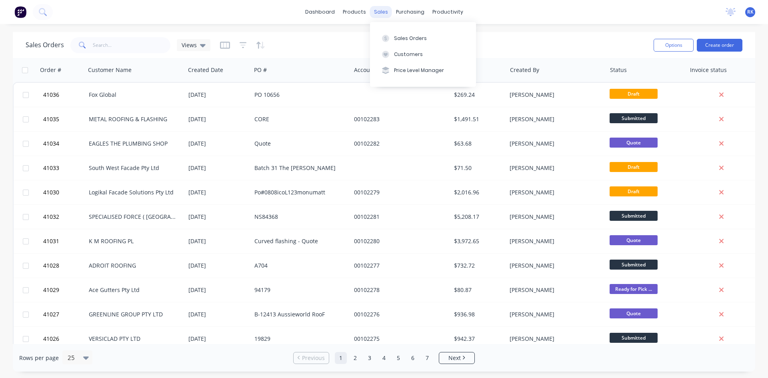
click at [380, 9] on div "sales" at bounding box center [381, 12] width 22 height 12
click at [411, 40] on div "Sales Orders" at bounding box center [410, 38] width 33 height 7
click at [411, 39] on div "Sales Orders" at bounding box center [410, 38] width 33 height 7
click at [388, 33] on button "Sales Orders" at bounding box center [423, 38] width 106 height 16
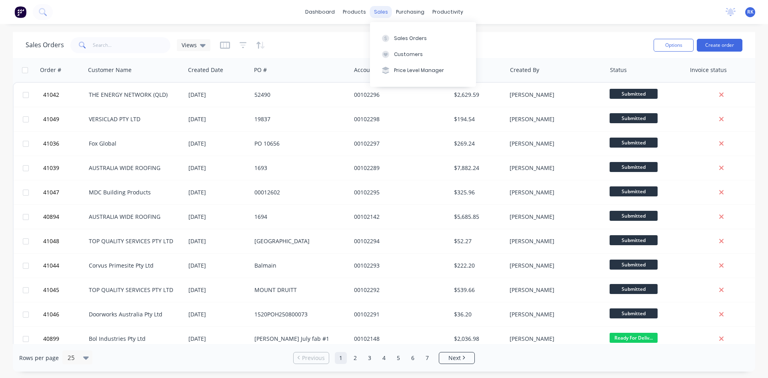
click at [379, 10] on div "sales" at bounding box center [381, 12] width 22 height 12
click at [398, 36] on div "Sales Orders" at bounding box center [410, 38] width 33 height 7
click at [422, 36] on div "Sales Orders" at bounding box center [410, 38] width 33 height 7
click at [396, 36] on div "Sales Orders" at bounding box center [410, 38] width 33 height 7
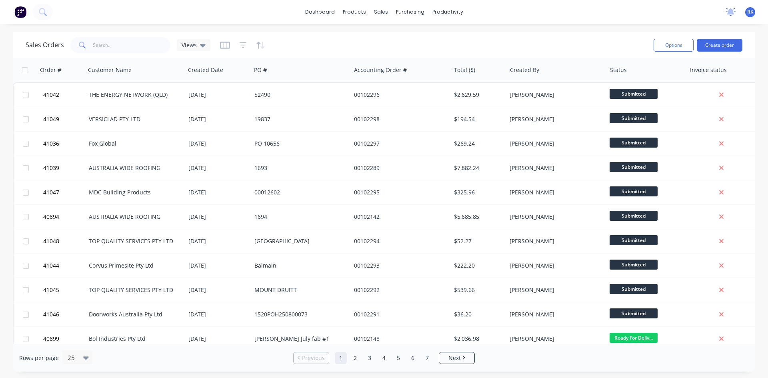
click at [732, 12] on icon at bounding box center [730, 11] width 7 height 6
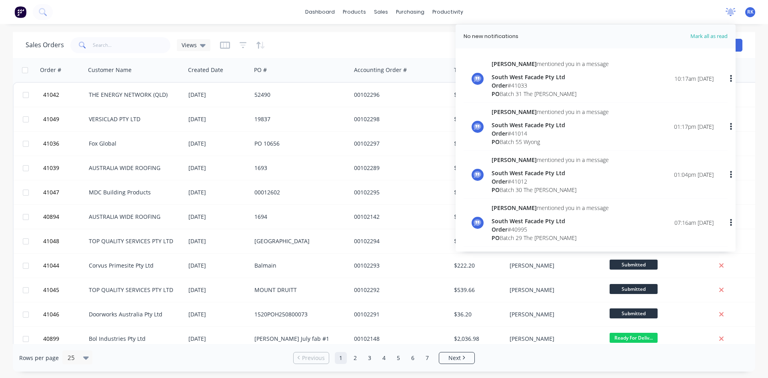
click at [730, 12] on icon at bounding box center [730, 11] width 7 height 6
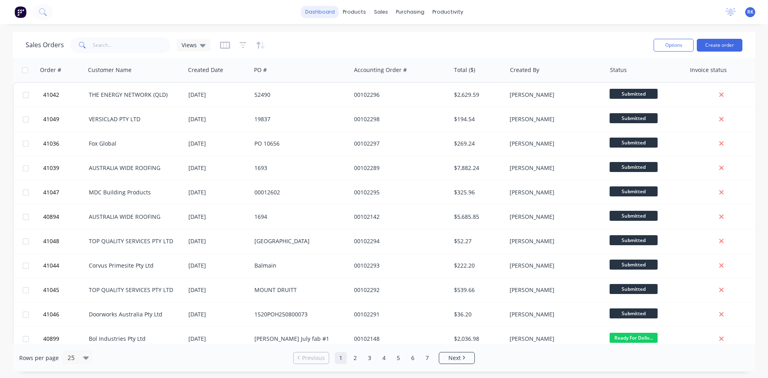
click at [313, 9] on link "dashboard" at bounding box center [320, 12] width 38 height 12
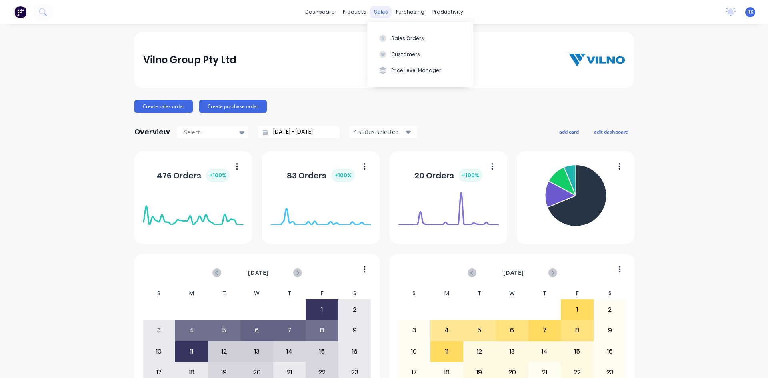
click at [381, 13] on div "sales" at bounding box center [381, 12] width 22 height 12
click at [404, 37] on div "Sales Orders" at bounding box center [407, 38] width 33 height 7
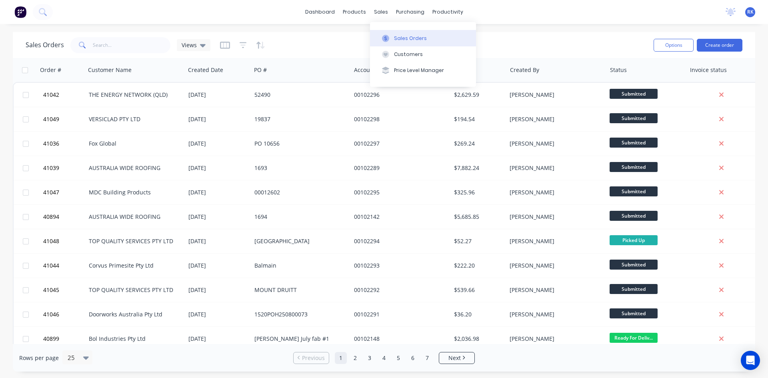
click at [406, 37] on div "Sales Orders" at bounding box center [410, 38] width 33 height 7
click at [732, 10] on icon at bounding box center [730, 11] width 7 height 6
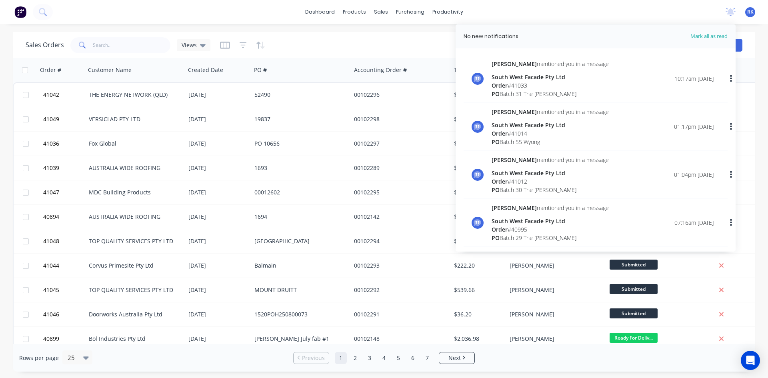
click at [538, 86] on div "Order # 41033" at bounding box center [550, 85] width 117 height 8
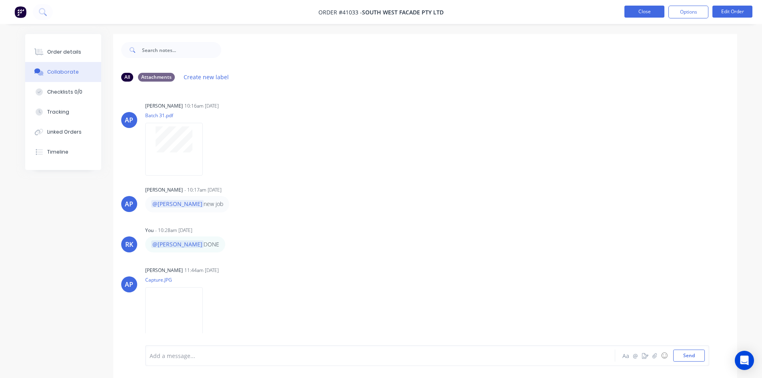
click at [644, 16] on button "Close" at bounding box center [644, 12] width 40 height 12
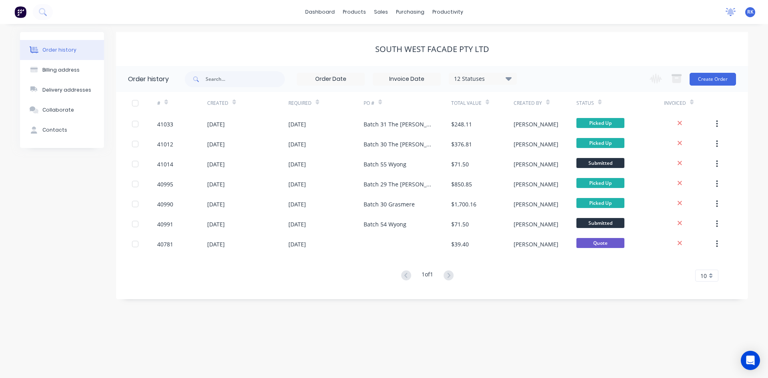
click at [728, 10] on icon at bounding box center [730, 11] width 7 height 6
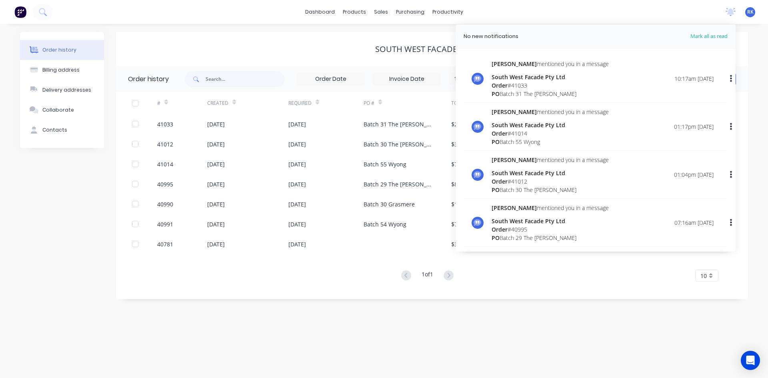
click at [524, 138] on div "PO Batch 55 Wyong" at bounding box center [550, 142] width 117 height 8
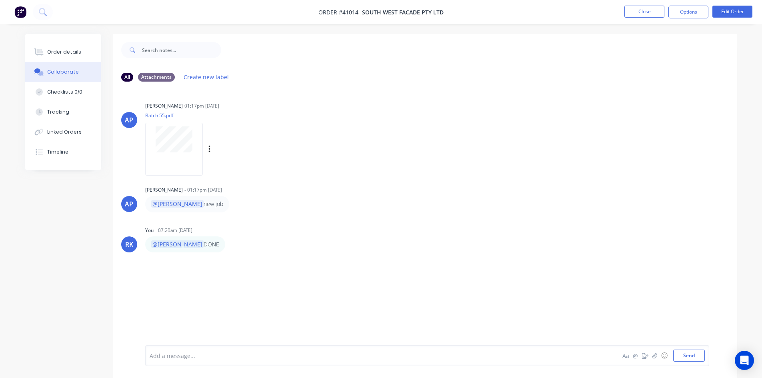
click at [402, 156] on div "AP Angela Perez 01:17pm 07/08/25 Batch 55.pdf Labels Download" at bounding box center [425, 136] width 624 height 72
click at [643, 11] on button "Close" at bounding box center [644, 12] width 40 height 12
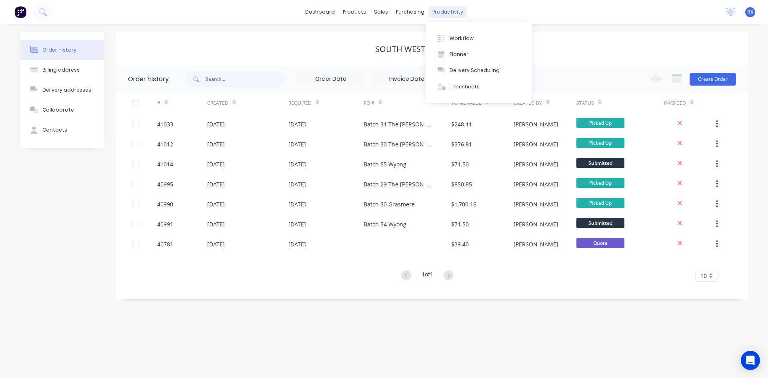
click at [442, 8] on div "productivity" at bounding box center [447, 12] width 39 height 12
click at [456, 53] on div "Planner" at bounding box center [459, 54] width 19 height 7
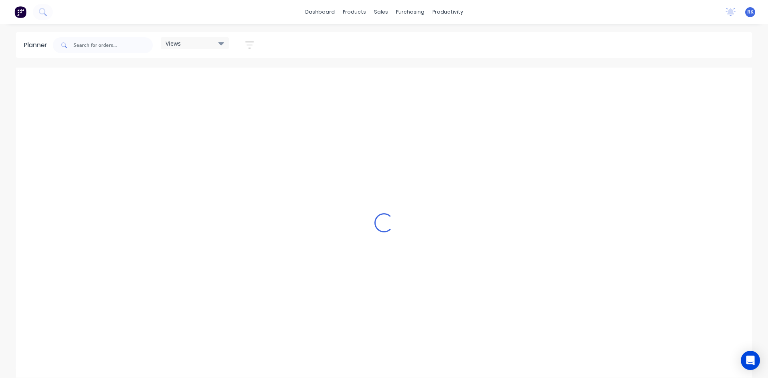
scroll to position [0, 896]
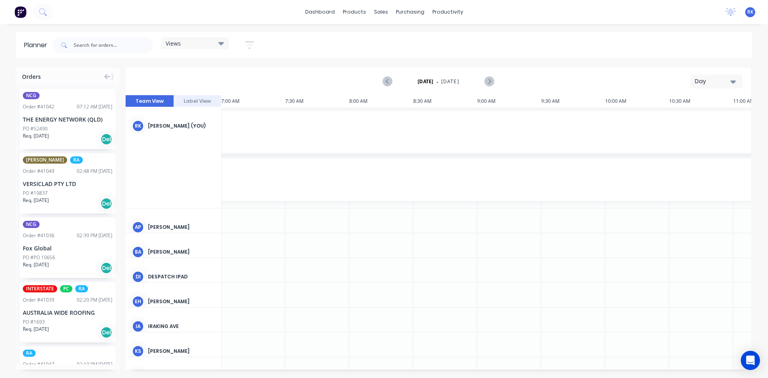
click at [716, 82] on div "Day" at bounding box center [713, 81] width 37 height 8
click at [696, 115] on div "Week" at bounding box center [701, 119] width 79 height 16
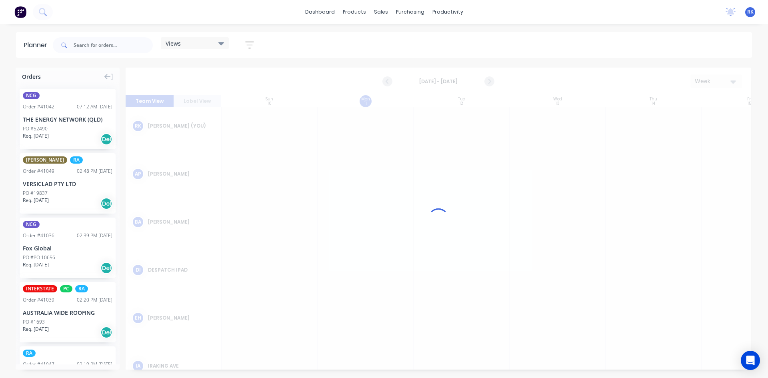
scroll to position [0, 0]
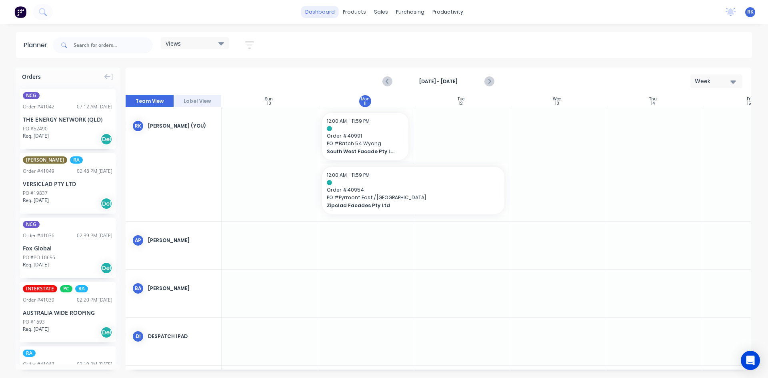
click at [326, 12] on link "dashboard" at bounding box center [320, 12] width 38 height 12
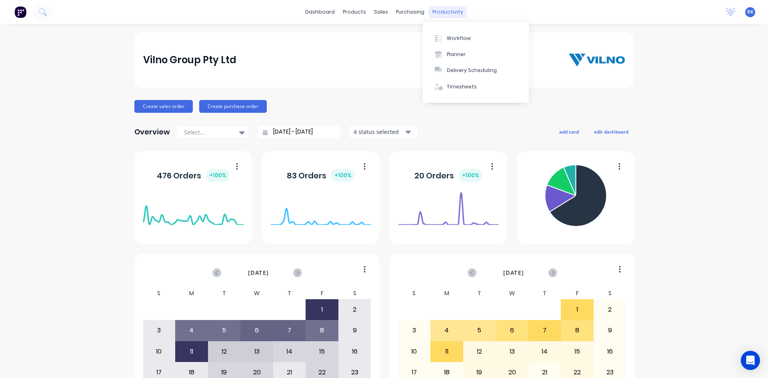
click at [446, 10] on div "productivity" at bounding box center [447, 12] width 39 height 12
click at [454, 50] on button "Planner" at bounding box center [476, 54] width 106 height 16
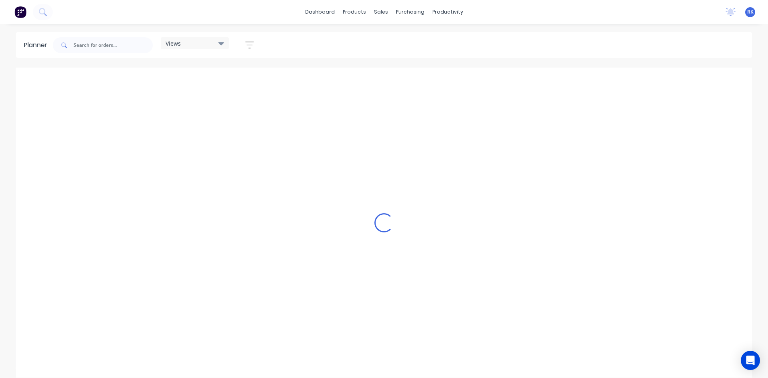
scroll to position [0, 896]
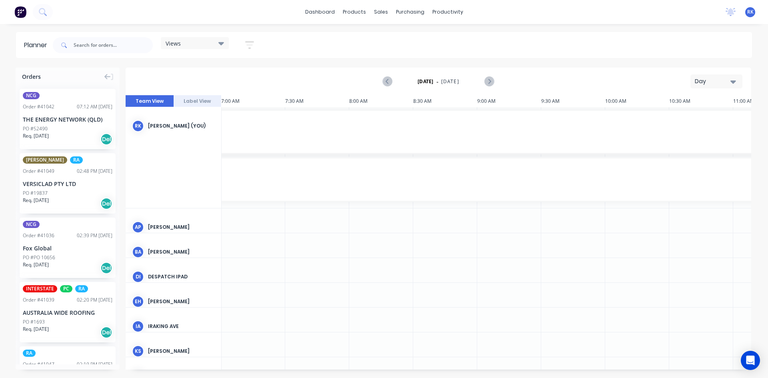
click at [722, 80] on div "Day" at bounding box center [713, 81] width 37 height 8
click at [693, 116] on div "Week" at bounding box center [701, 119] width 79 height 16
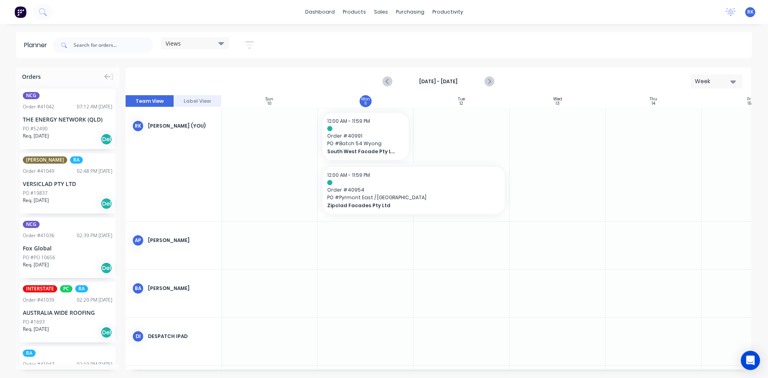
scroll to position [0, 0]
click at [224, 44] on icon at bounding box center [221, 43] width 6 height 3
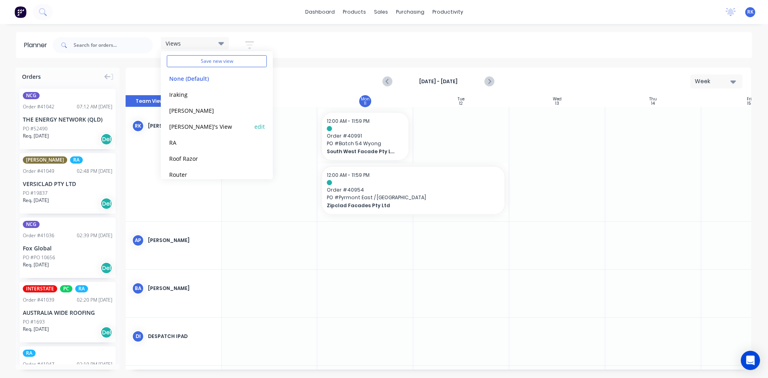
scroll to position [50, 0]
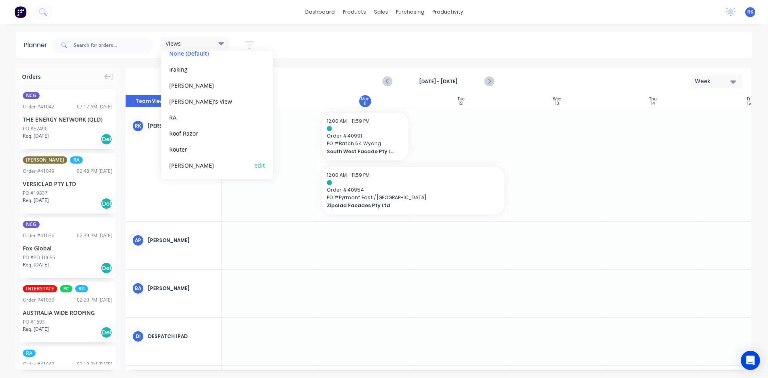
click at [180, 165] on button "[PERSON_NAME]" at bounding box center [209, 164] width 85 height 9
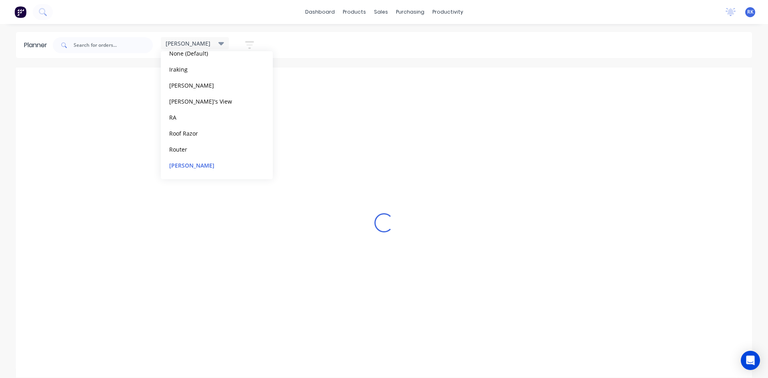
scroll to position [0, 96]
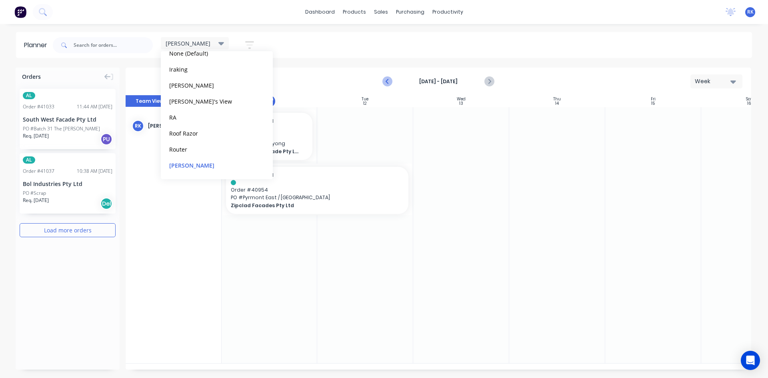
click at [386, 84] on icon "Previous page" at bounding box center [388, 82] width 10 height 10
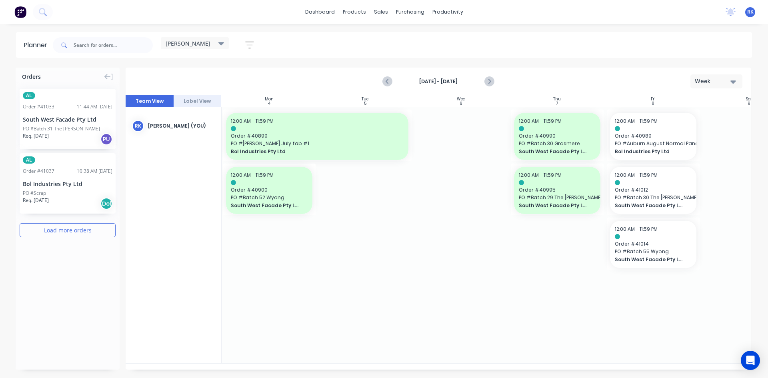
click at [569, 286] on div at bounding box center [557, 235] width 96 height 256
click at [664, 188] on span "Order # 41012" at bounding box center [653, 189] width 77 height 7
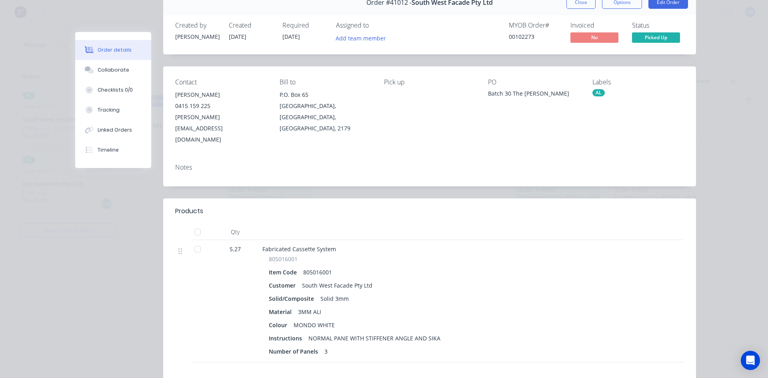
scroll to position [0, 0]
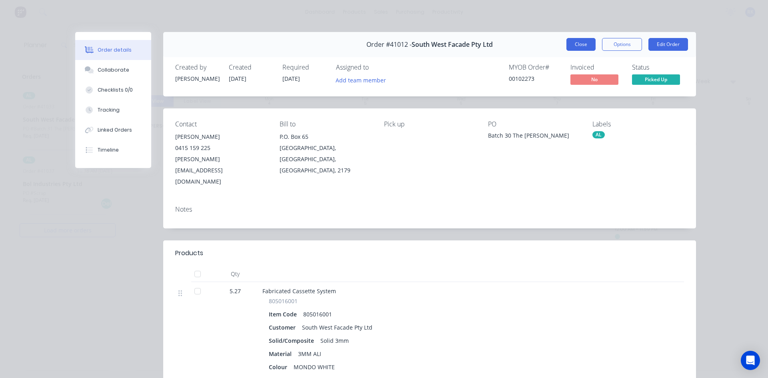
click at [576, 45] on button "Close" at bounding box center [580, 44] width 29 height 13
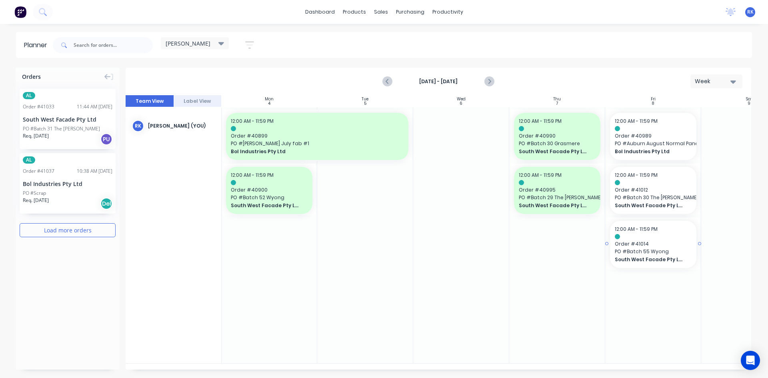
click at [644, 245] on span "Order # 41014" at bounding box center [653, 243] width 77 height 7
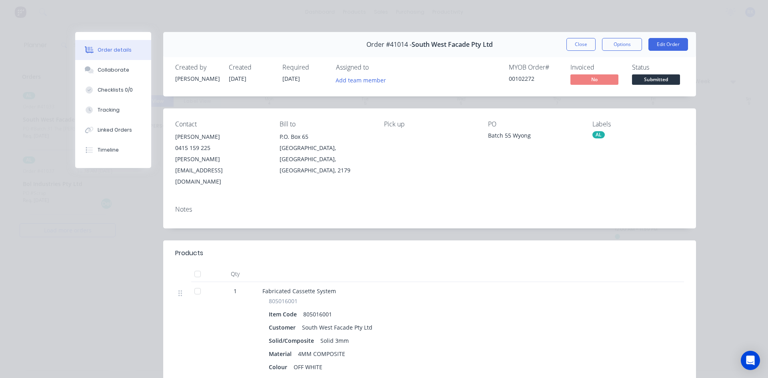
click at [575, 43] on button "Close" at bounding box center [580, 44] width 29 height 13
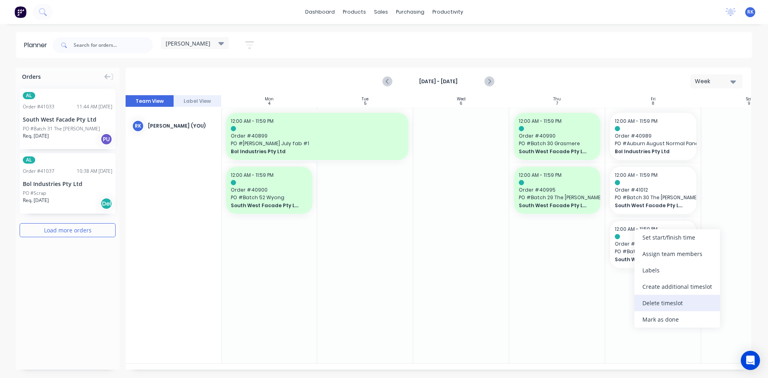
click at [657, 302] on div "Delete timeslot" at bounding box center [677, 303] width 86 height 16
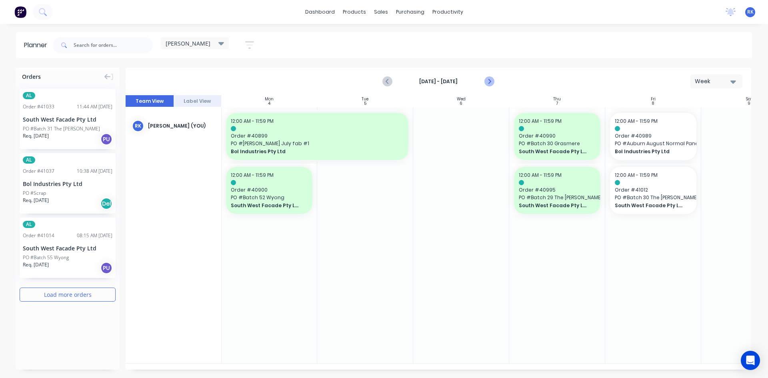
click at [492, 82] on icon "Next page" at bounding box center [489, 82] width 10 height 10
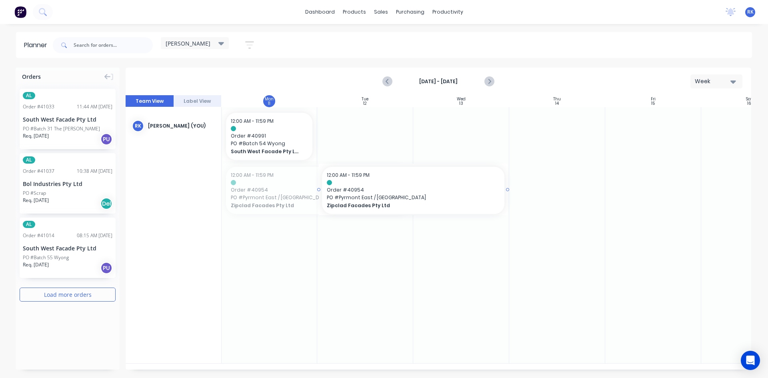
drag, startPoint x: 257, startPoint y: 200, endPoint x: 409, endPoint y: 179, distance: 153.4
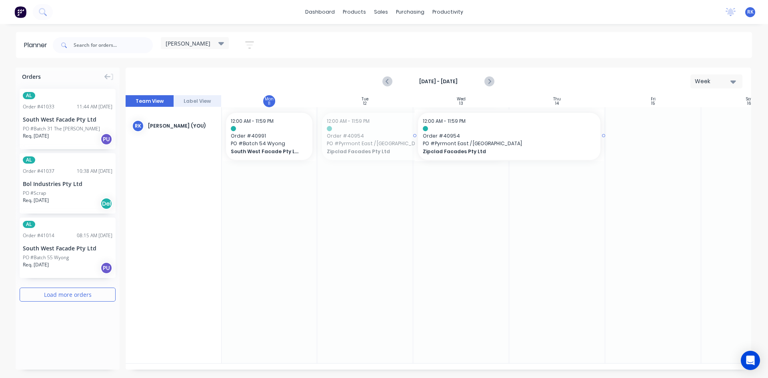
drag, startPoint x: 356, startPoint y: 137, endPoint x: 387, endPoint y: 137, distance: 31.2
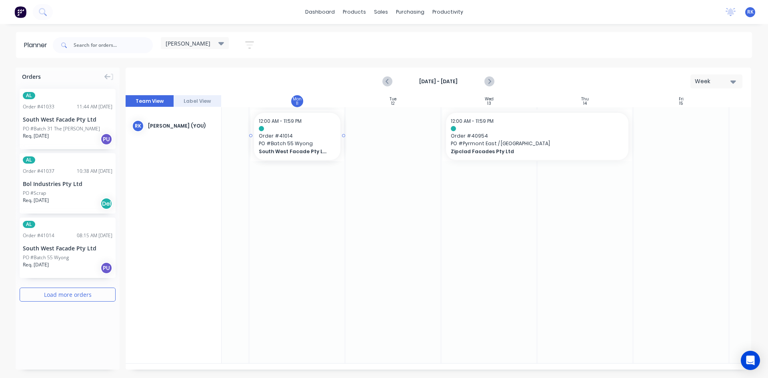
drag, startPoint x: 48, startPoint y: 248, endPoint x: 233, endPoint y: 188, distance: 194.4
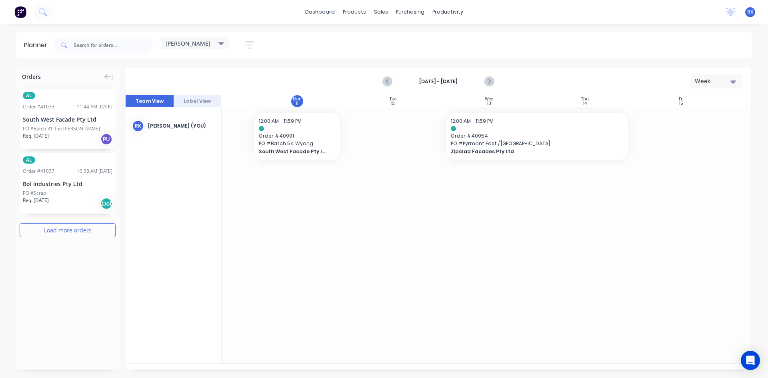
scroll to position [0, 64]
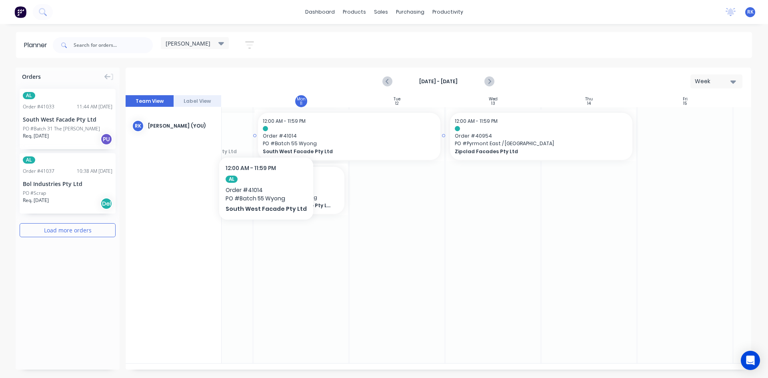
drag, startPoint x: 233, startPoint y: 133, endPoint x: 263, endPoint y: 133, distance: 30.0
drag, startPoint x: 442, startPoint y: 136, endPoint x: 356, endPoint y: 142, distance: 86.2
drag, startPoint x: 442, startPoint y: 136, endPoint x: 318, endPoint y: 130, distance: 124.1
click at [52, 121] on div "South West Facade Pty Ltd" at bounding box center [68, 119] width 90 height 8
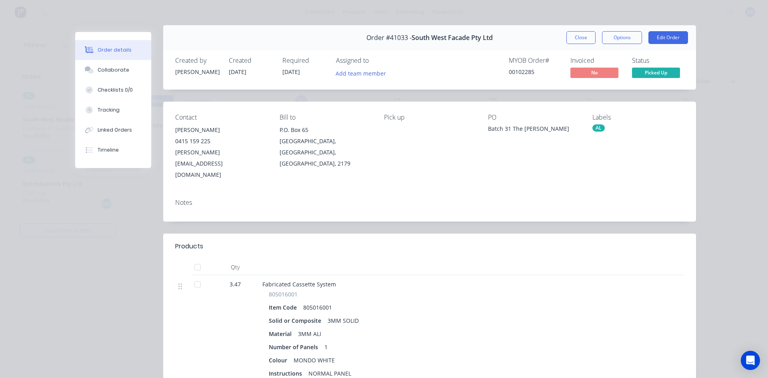
scroll to position [0, 0]
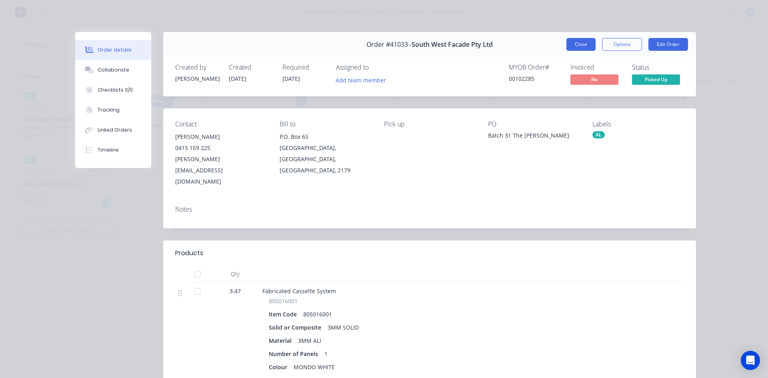
click at [582, 46] on button "Close" at bounding box center [580, 44] width 29 height 13
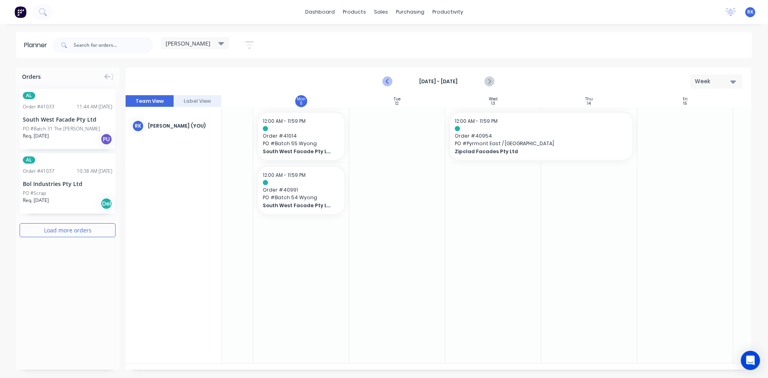
click at [388, 79] on icon "Previous page" at bounding box center [388, 81] width 4 height 6
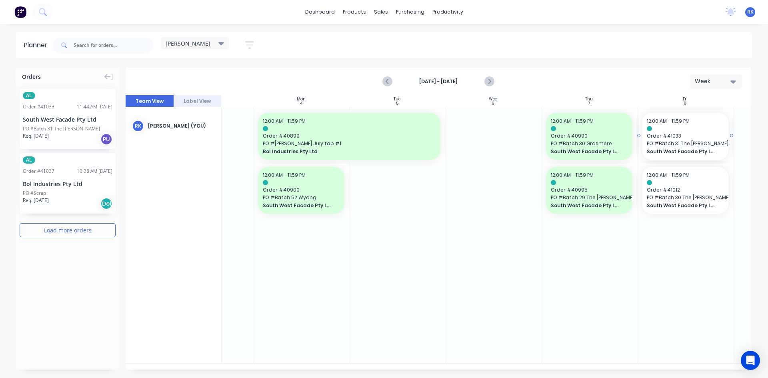
drag, startPoint x: 56, startPoint y: 121, endPoint x: 662, endPoint y: 291, distance: 629.4
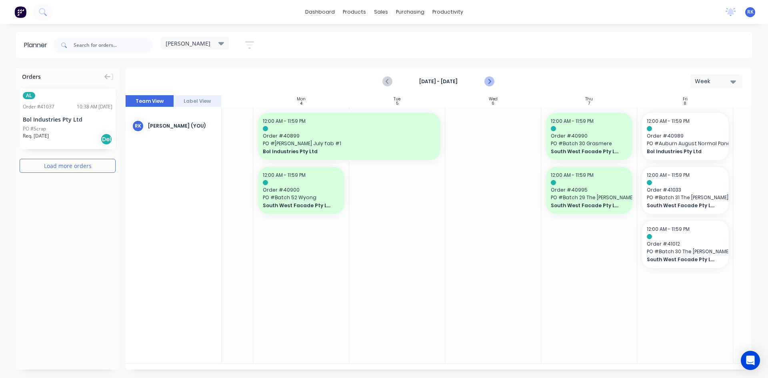
click at [490, 80] on icon "Next page" at bounding box center [489, 82] width 10 height 10
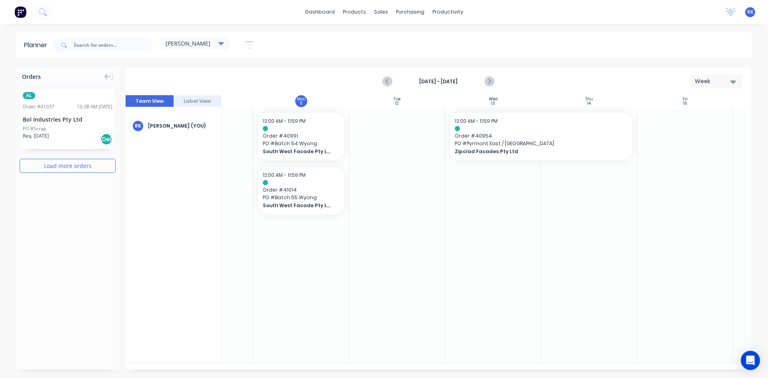
click at [408, 242] on div at bounding box center [397, 235] width 96 height 256
